Goal: Task Accomplishment & Management: Use online tool/utility

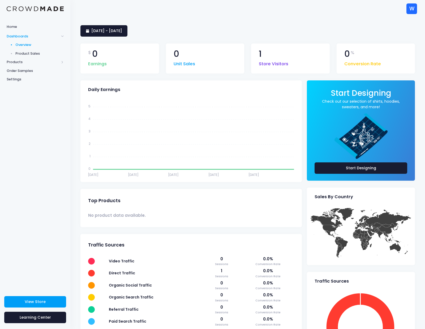
click at [303, 172] on div "Daily Earnings Jul 14 Jul 14 Jul 19 Jul 19 Jul 25 Jul 25 Jul 31 Jul 31 Aug 6 Au…" at bounding box center [191, 240] width 227 height 321
click at [16, 62] on span "Products" at bounding box center [33, 61] width 53 height 5
click at [31, 53] on span "Product Builder" at bounding box center [39, 53] width 49 height 5
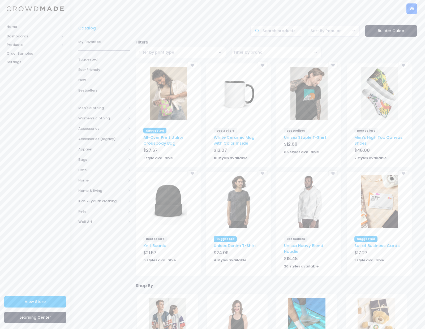
click at [214, 32] on div "Catalog" at bounding box center [162, 30] width 172 height 11
click at [96, 70] on span "Eco-Friendly" at bounding box center [104, 69] width 52 height 5
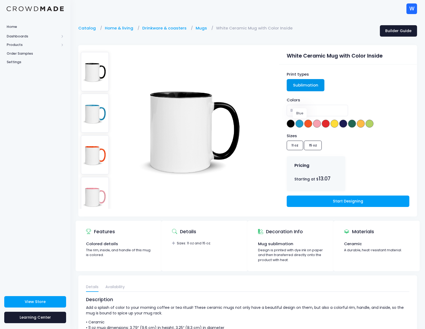
click at [299, 123] on span at bounding box center [300, 124] width 8 height 8
select select "Blue"
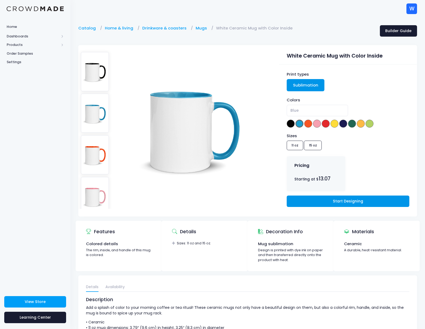
click at [311, 201] on link "Start Designing" at bounding box center [348, 201] width 123 height 11
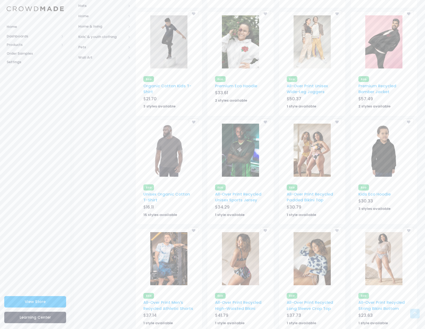
scroll to position [195, 0]
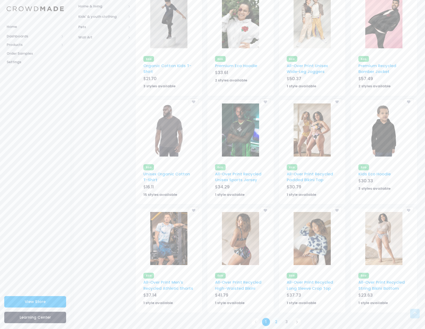
click at [276, 318] on link "2" at bounding box center [276, 322] width 9 height 9
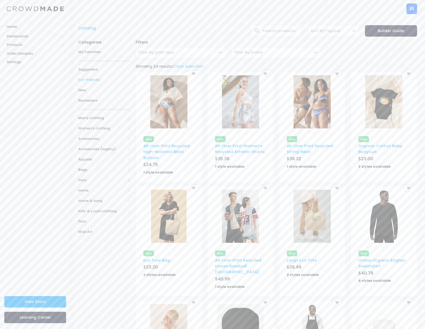
click at [277, 168] on div "['Eco'] - All-Over Print Recycled String Bikini - ALL-OVER_PRINT_RECYCLED_STRIN…" at bounding box center [312, 129] width 72 height 114
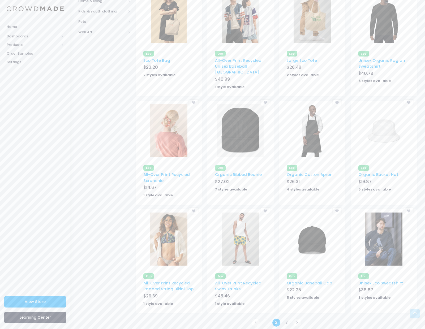
scroll to position [201, 0]
click at [287, 318] on link "3" at bounding box center [287, 322] width 9 height 9
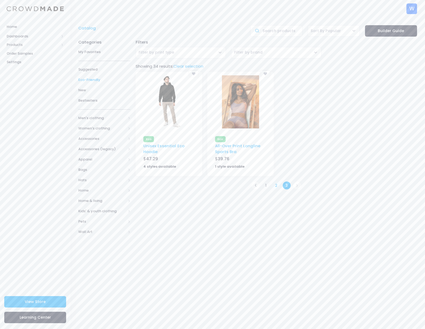
click at [275, 185] on link "2" at bounding box center [276, 185] width 9 height 9
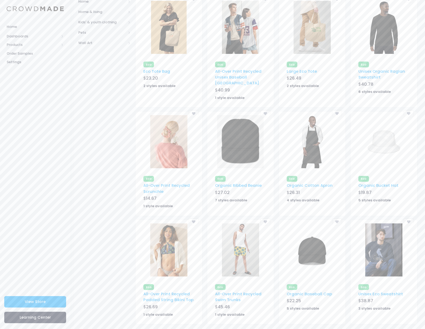
scroll to position [201, 0]
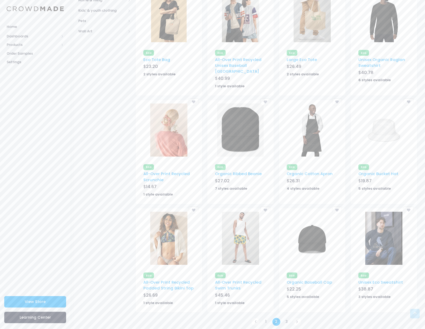
click at [313, 236] on img at bounding box center [312, 238] width 37 height 53
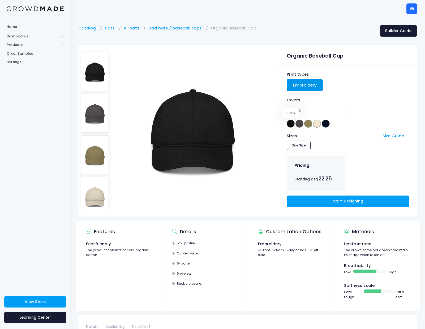
click at [291, 123] on span at bounding box center [291, 124] width 8 height 8
click at [300, 123] on span at bounding box center [300, 124] width 8 height 8
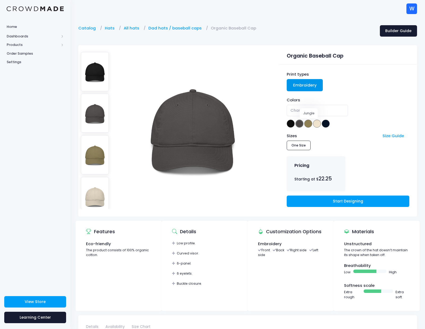
drag, startPoint x: 308, startPoint y: 123, endPoint x: 312, endPoint y: 124, distance: 4.0
click at [308, 123] on span at bounding box center [308, 124] width 8 height 8
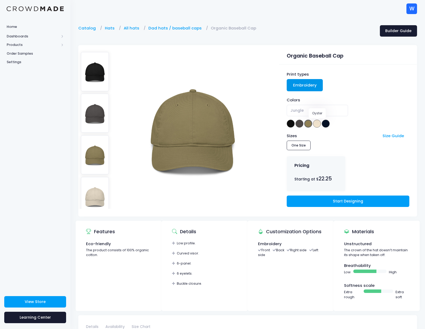
click at [315, 124] on span at bounding box center [317, 124] width 8 height 8
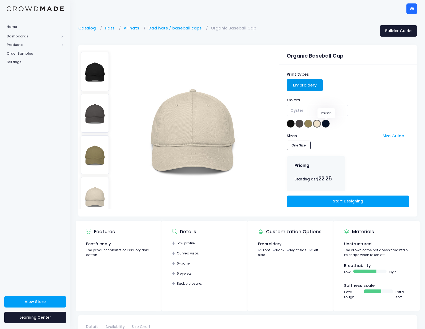
click at [325, 125] on span at bounding box center [326, 124] width 8 height 8
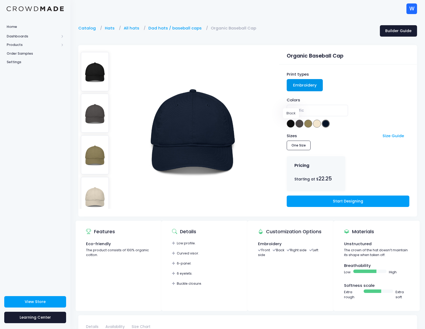
click at [293, 125] on span at bounding box center [291, 124] width 8 height 8
select select "Black"
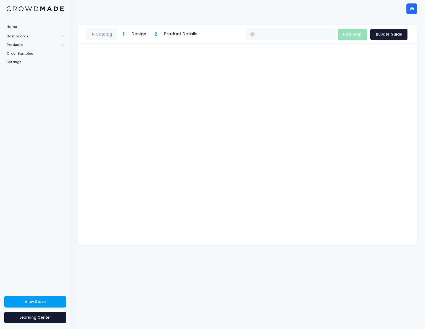
type input "$13.39 - $14.28"
click at [270, 268] on div "Catalog 1 Design 2 Product Details" at bounding box center [247, 173] width 355 height 312
click at [237, 14] on div "W W Weathered [EMAIL_ADDRESS][DOMAIN_NAME] Not Verified Settings Sign Out" at bounding box center [247, 8] width 339 height 17
